Goal: Task Accomplishment & Management: Use online tool/utility

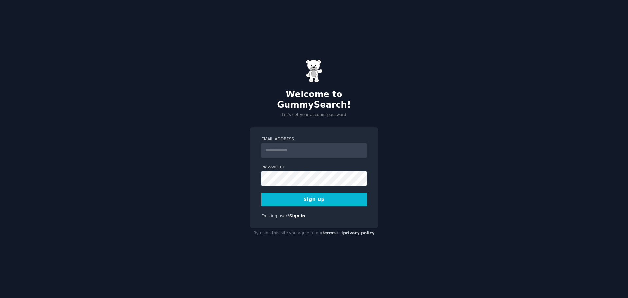
click at [272, 144] on input "Email Address" at bounding box center [313, 150] width 105 height 14
type input "**********"
click at [311, 193] on button "Sign up" at bounding box center [313, 200] width 105 height 14
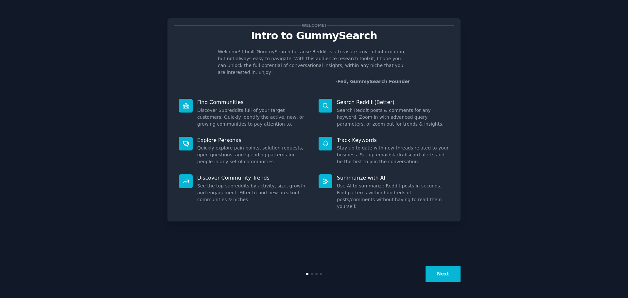
click at [445, 274] on button "Next" at bounding box center [442, 274] width 35 height 16
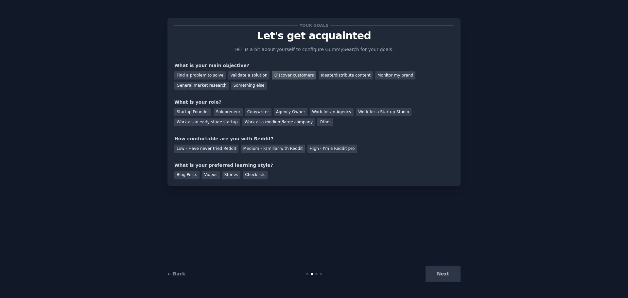
click at [289, 72] on div "Discover customers" at bounding box center [294, 75] width 44 height 8
click at [214, 86] on div "General market research" at bounding box center [201, 86] width 55 height 8
click at [338, 112] on div "Work for an Agency" at bounding box center [332, 112] width 44 height 8
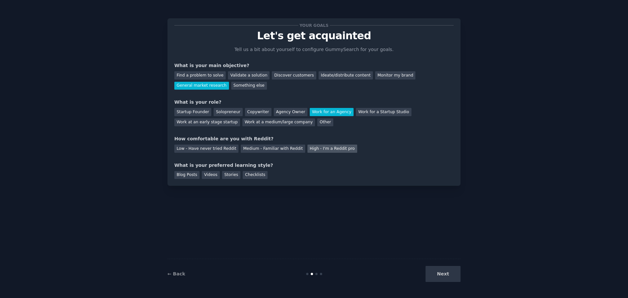
click at [318, 148] on div "High - I'm a Reddit pro" at bounding box center [332, 148] width 50 height 8
click at [191, 177] on div "Blog Posts" at bounding box center [186, 175] width 25 height 8
click at [452, 274] on button "Next" at bounding box center [442, 274] width 35 height 16
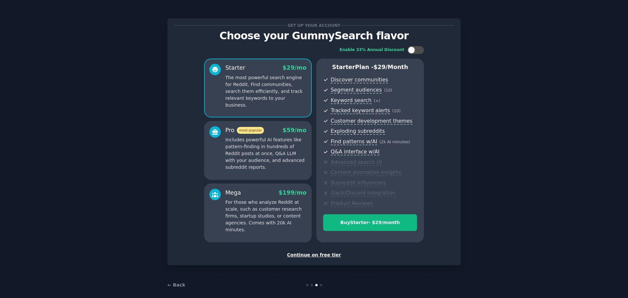
click at [258, 185] on div "Mega $ 199 /mo For those who analyze Reddit at scale, such as customer research…" at bounding box center [258, 212] width 108 height 59
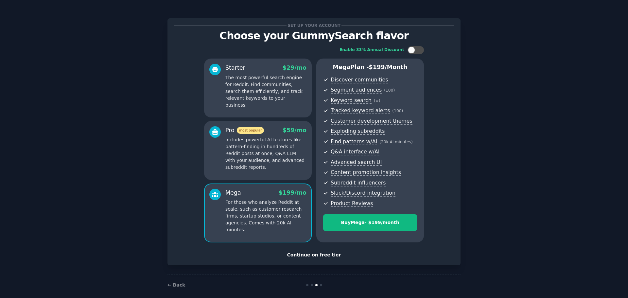
click at [413, 46] on div "Enable 33% Annual Discount Starter $ 29 /mo The most powerful search engine for…" at bounding box center [313, 144] width 279 height 205
click at [410, 47] on div at bounding box center [411, 49] width 7 height 7
click at [418, 50] on div at bounding box center [419, 49] width 7 height 7
checkbox input "false"
click at [263, 160] on p "Includes powerful AI features like pattern-finding in hundreds of Reddit posts …" at bounding box center [265, 153] width 81 height 34
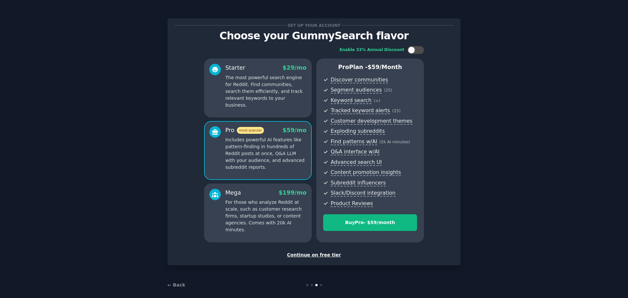
click at [262, 212] on p "For those who analyze Reddit at scale, such as customer research firms, startup…" at bounding box center [265, 216] width 81 height 34
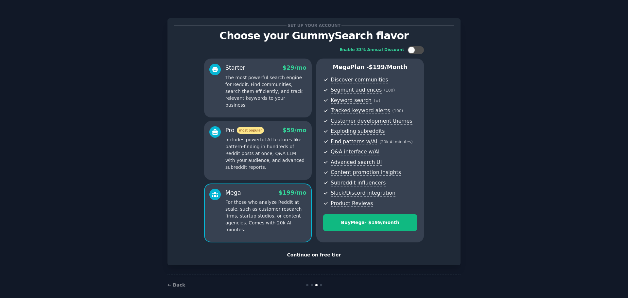
click at [261, 143] on p "Includes powerful AI features like pattern-finding in hundreds of Reddit posts …" at bounding box center [265, 153] width 81 height 34
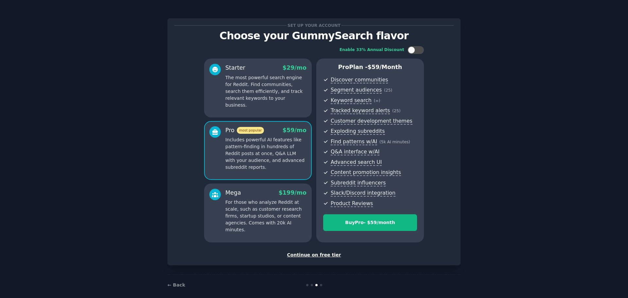
click at [250, 84] on p "The most powerful search engine for Reddit. Find communities, search them effic…" at bounding box center [265, 91] width 81 height 34
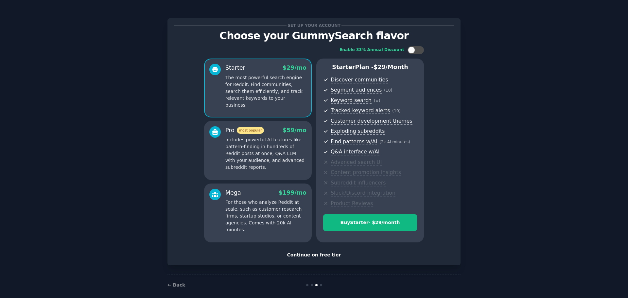
click at [243, 144] on p "Includes powerful AI features like pattern-finding in hundreds of Reddit posts …" at bounding box center [265, 153] width 81 height 34
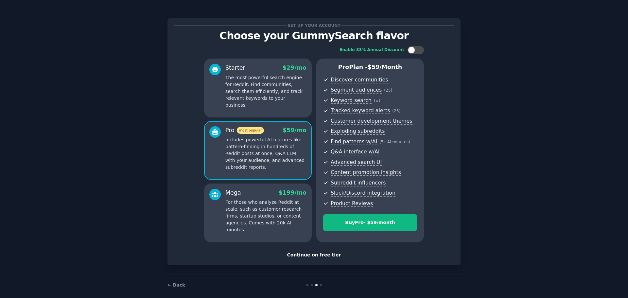
click at [253, 210] on p "For those who analyze Reddit at scale, such as customer research firms, startup…" at bounding box center [265, 216] width 81 height 34
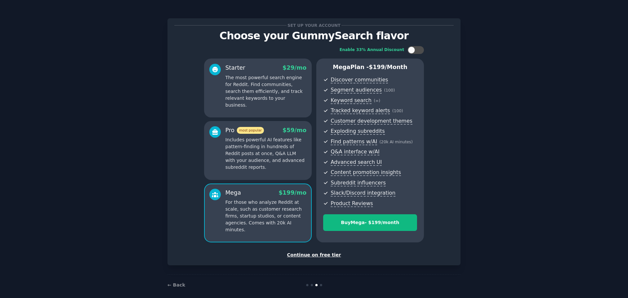
click at [307, 252] on div "Continue on free tier" at bounding box center [313, 254] width 279 height 7
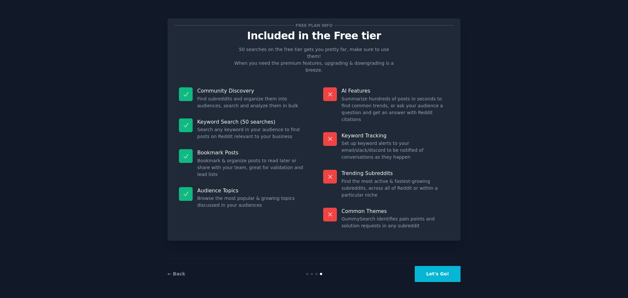
click at [438, 274] on button "Let's Go!" at bounding box center [438, 274] width 46 height 16
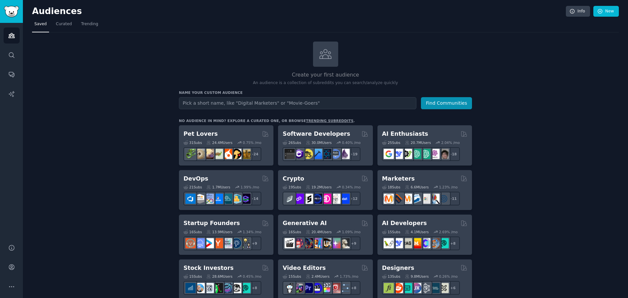
click at [230, 103] on input "text" at bounding box center [297, 103] width 237 height 12
type input "w"
type input "W"
type input "BMC Audience Analysis"
click at [421, 97] on button "Find Communities" at bounding box center [446, 103] width 51 height 12
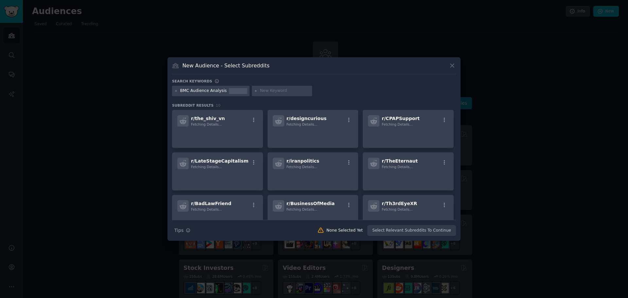
click at [268, 89] on input "text" at bounding box center [285, 91] width 50 height 6
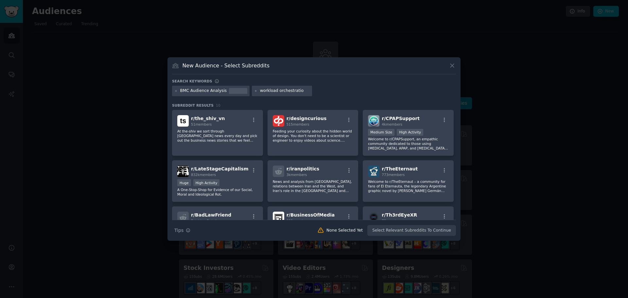
type input "workload orchestration"
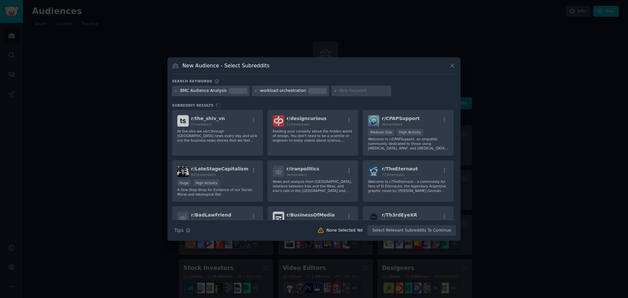
click at [350, 89] on input "text" at bounding box center [364, 91] width 50 height 6
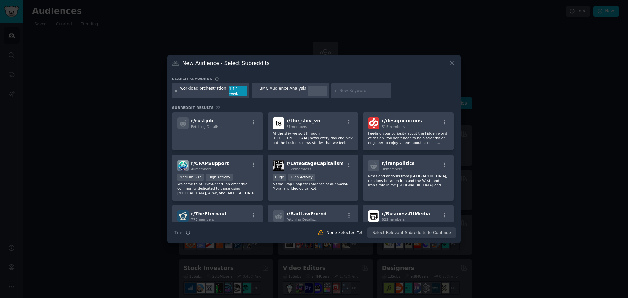
click at [353, 93] on input "text" at bounding box center [364, 91] width 50 height 6
type input "v"
type input "bmc control m"
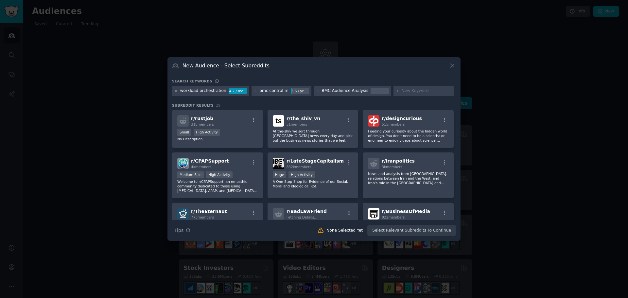
click at [255, 89] on icon at bounding box center [256, 91] width 4 height 4
click at [256, 90] on icon at bounding box center [256, 91] width 4 height 4
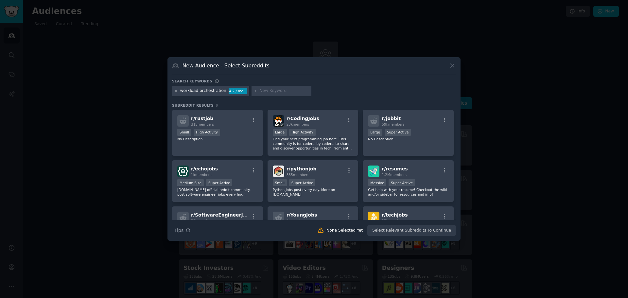
click at [265, 90] on input "text" at bounding box center [284, 91] width 50 height 6
type input "bmc control m"
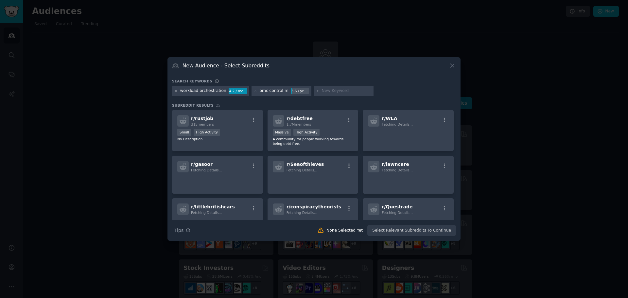
click at [336, 90] on input "text" at bounding box center [346, 91] width 50 height 6
